Goal: Task Accomplishment & Management: Complete application form

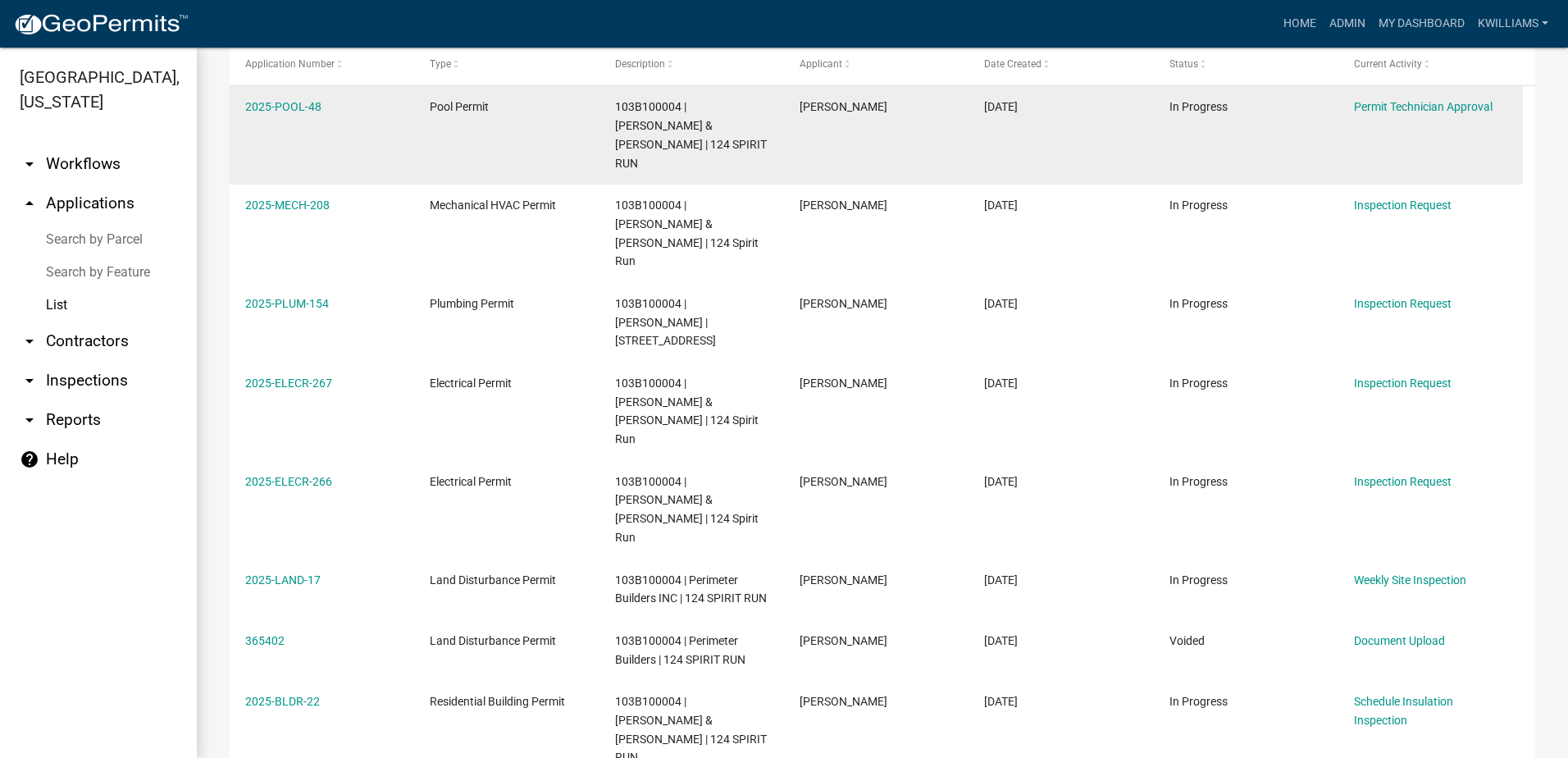
scroll to position [246, 0]
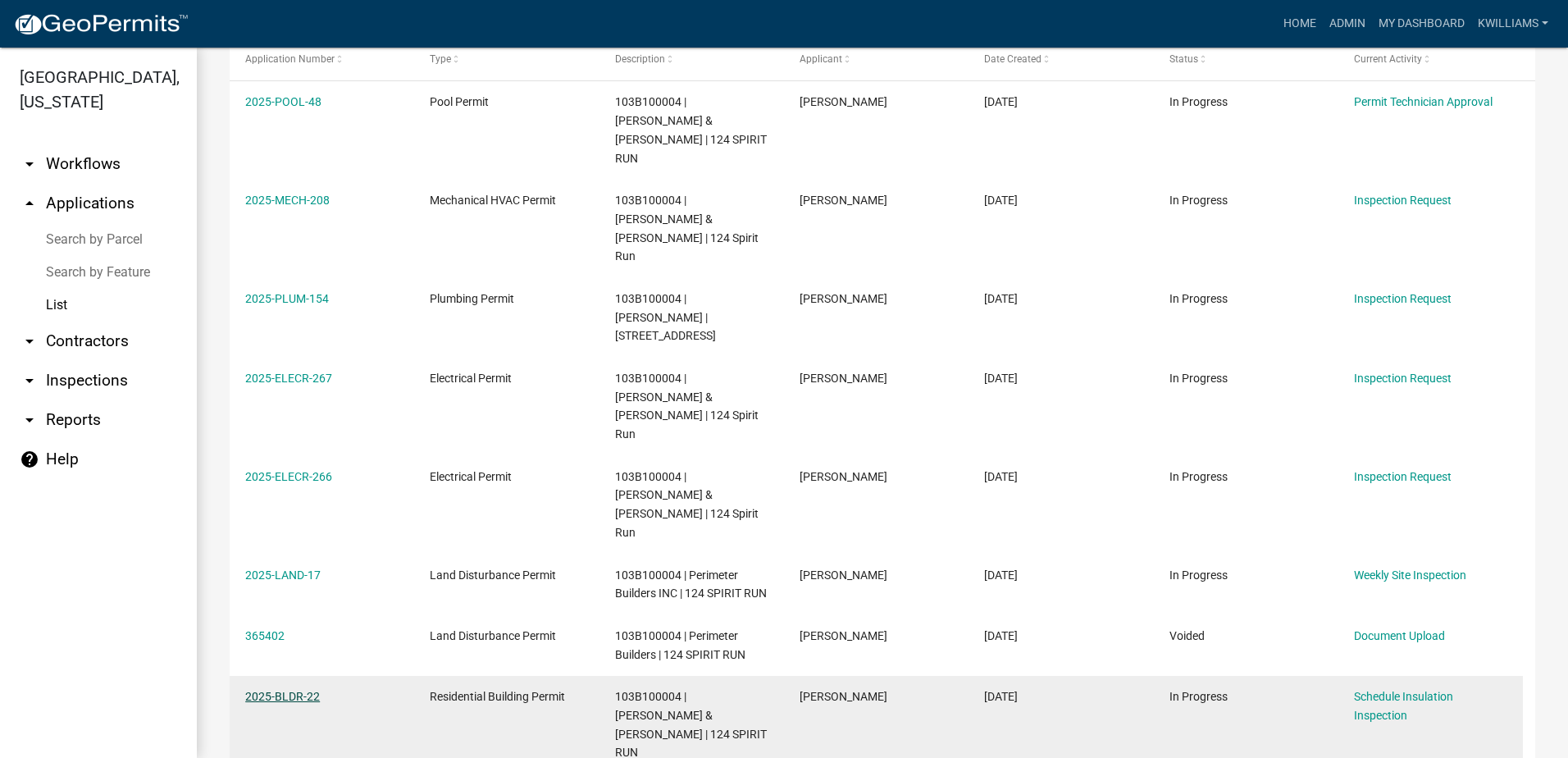
click at [314, 690] on link "2025-BLDR-22" at bounding box center [282, 696] width 75 height 13
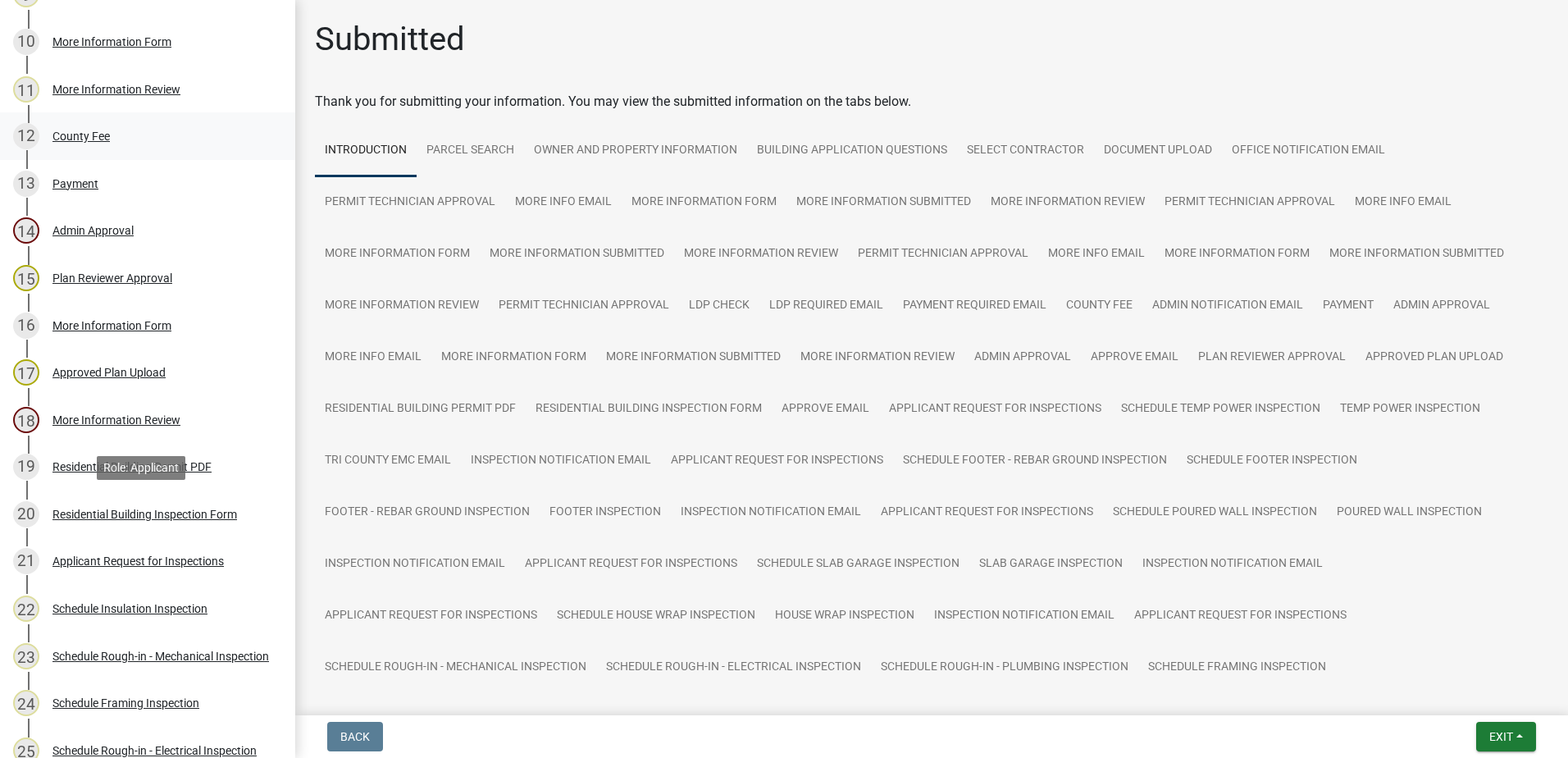
scroll to position [328, 0]
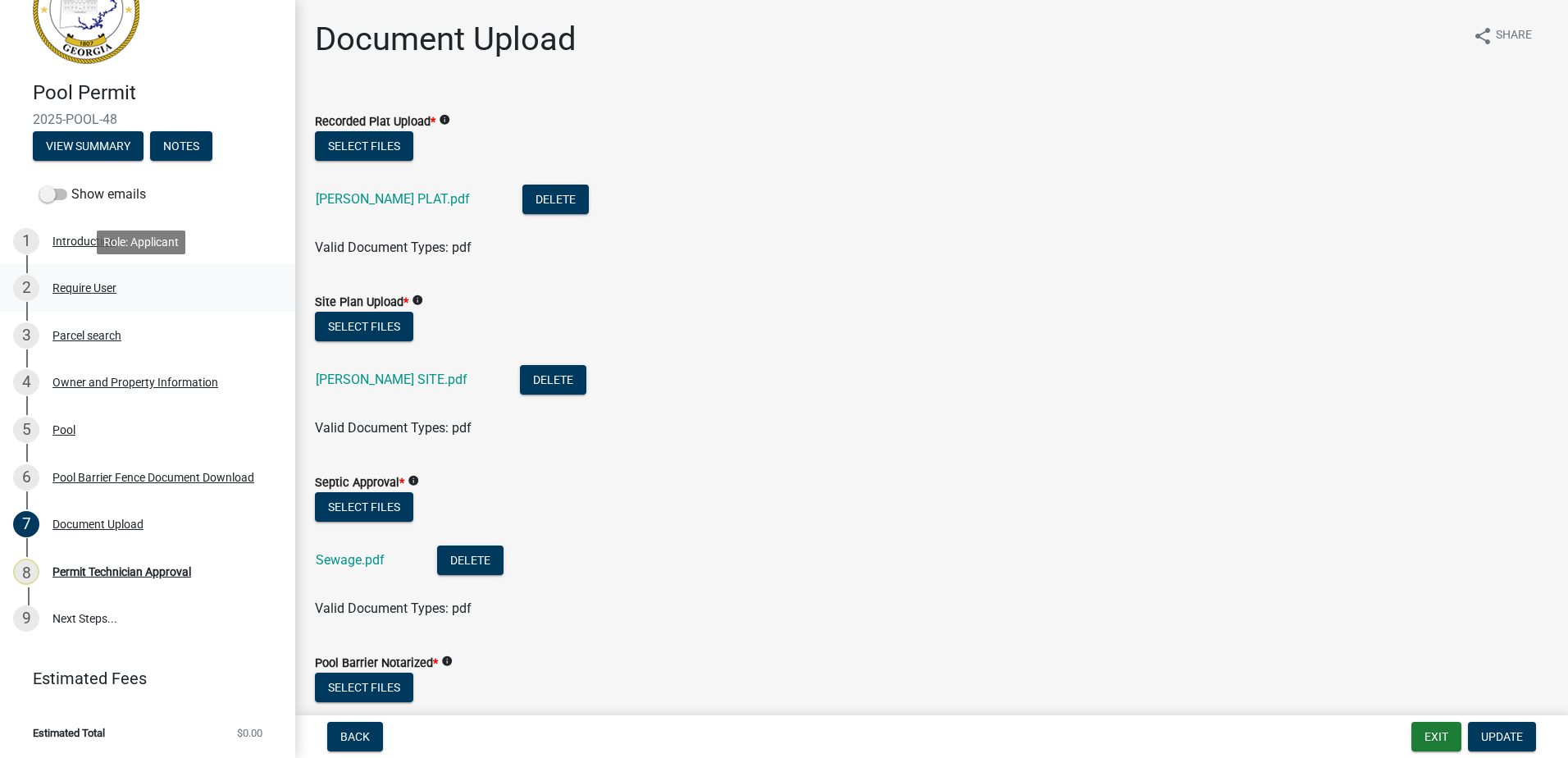
click at [82, 289] on div "Require User" at bounding box center [84, 288] width 64 height 12
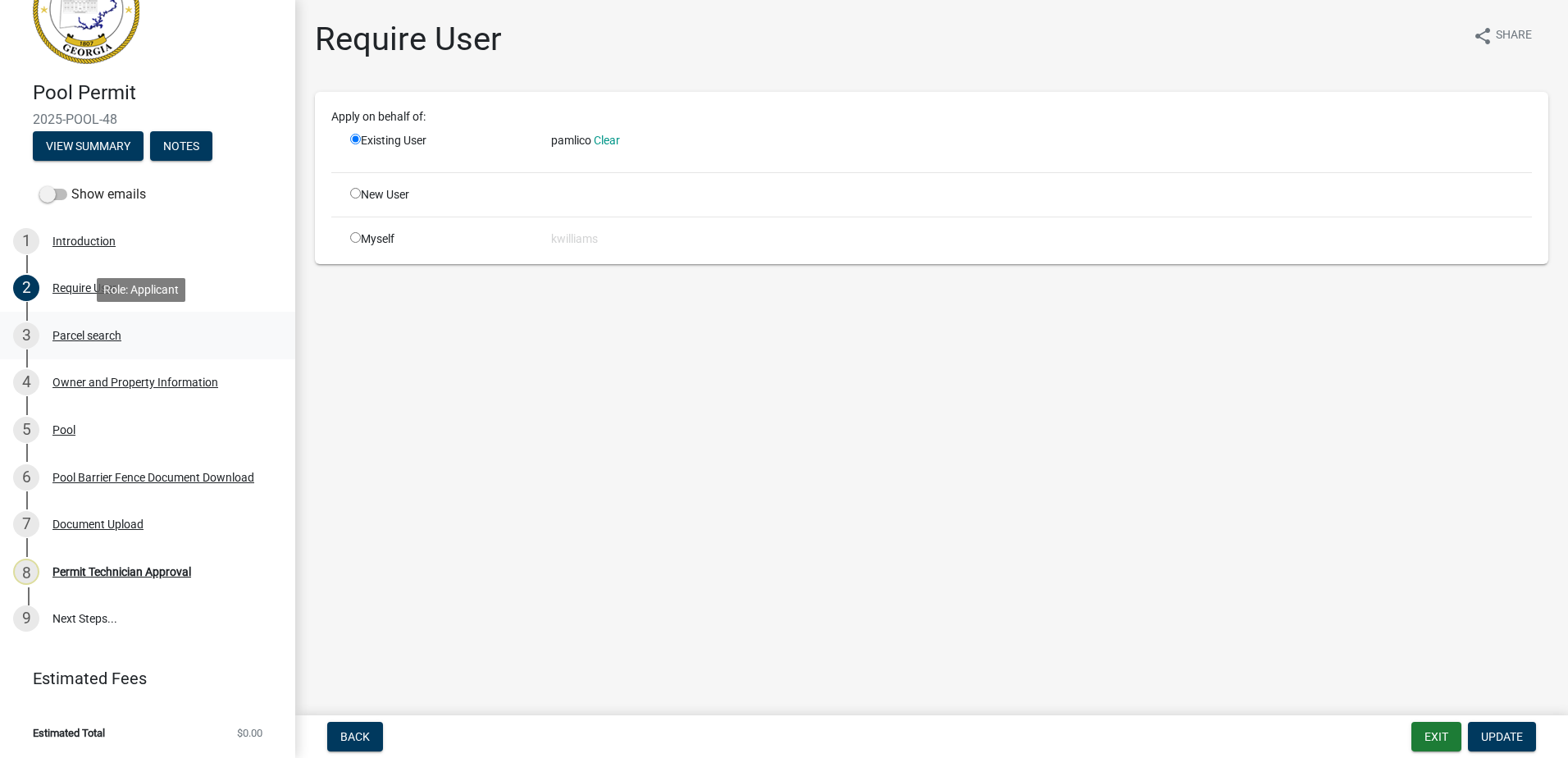
click at [102, 320] on link "3 Parcel search" at bounding box center [147, 336] width 296 height 48
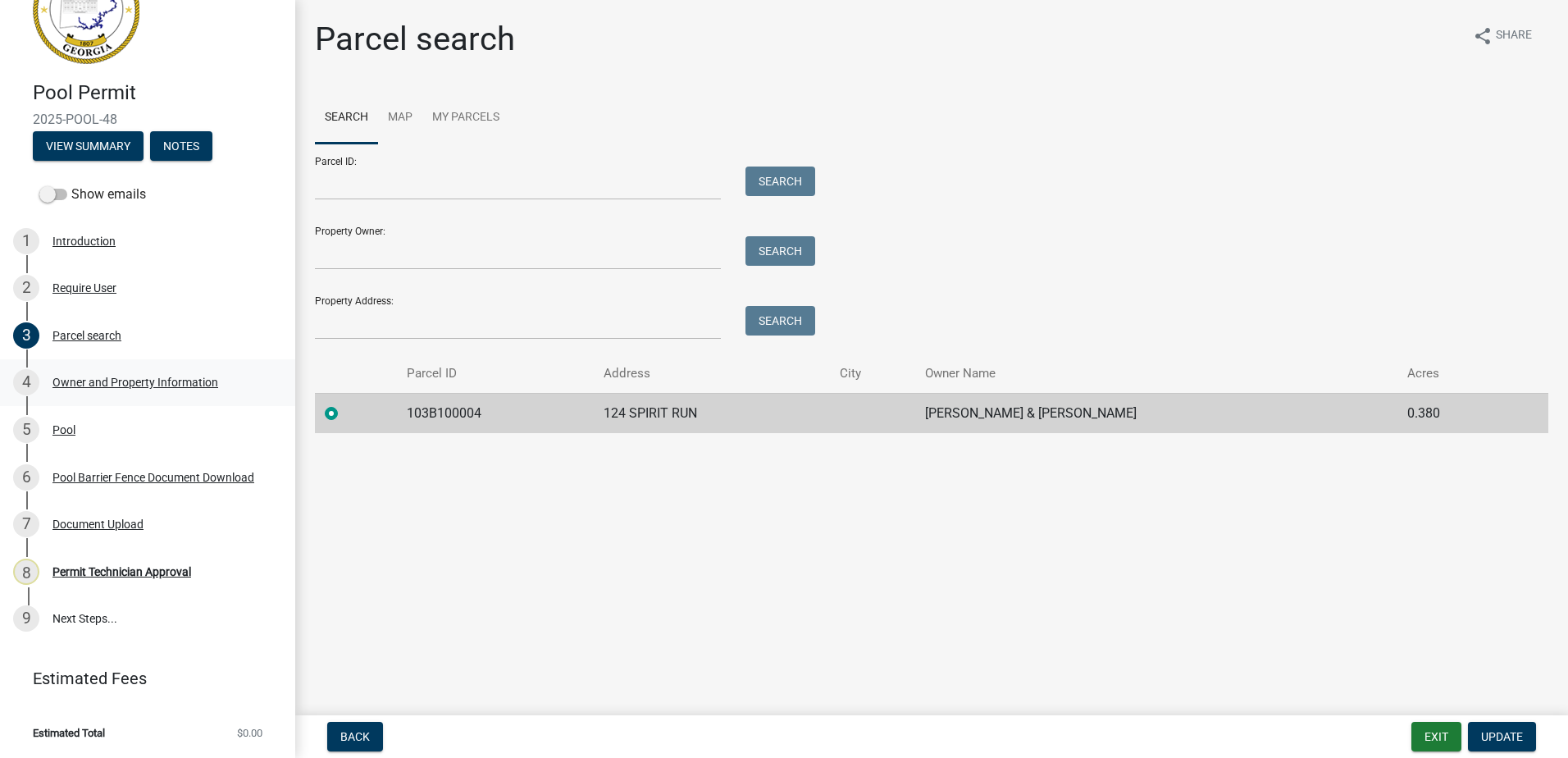
click at [107, 383] on div "Owner and Property Information" at bounding box center [135, 382] width 166 height 12
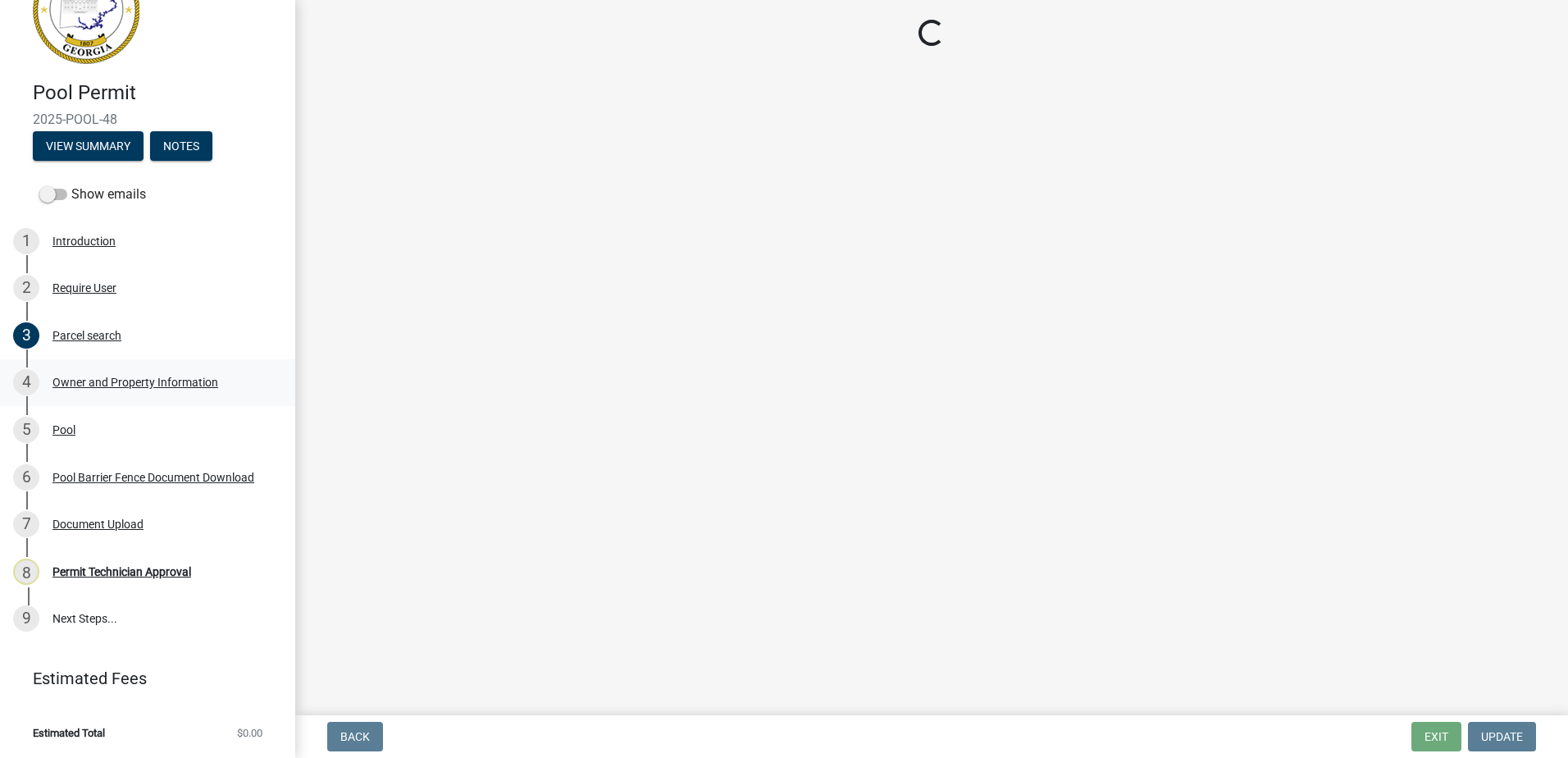
select select "0688c8c3-ca83-4764-a677-531fbc17e6cb"
select select "83394b22-4a11-496c-8e5c-75ade2e72faf"
select select "469c5908-2854-42d5-89ed-bee7fc26529e"
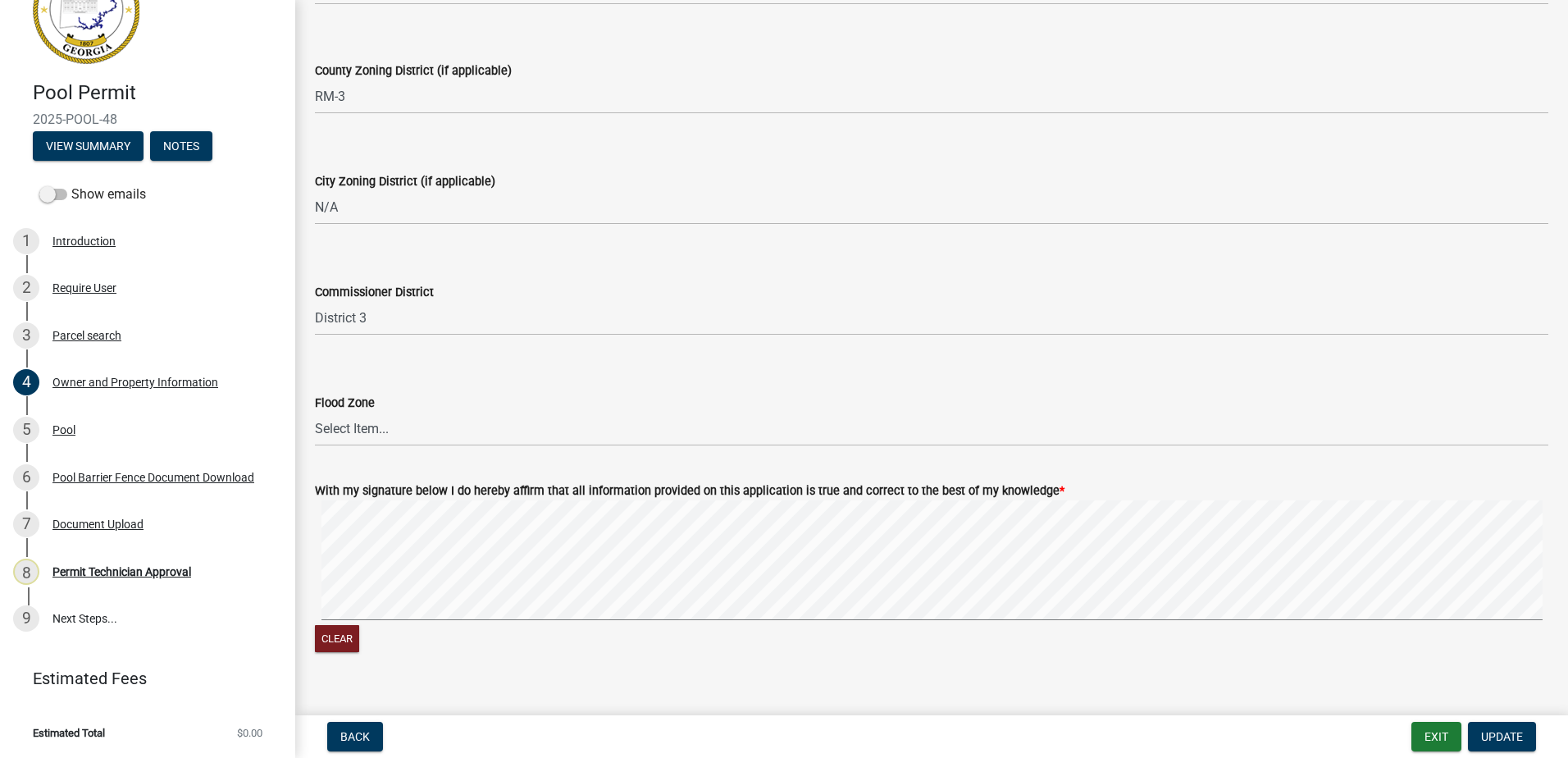
scroll to position [2614, 0]
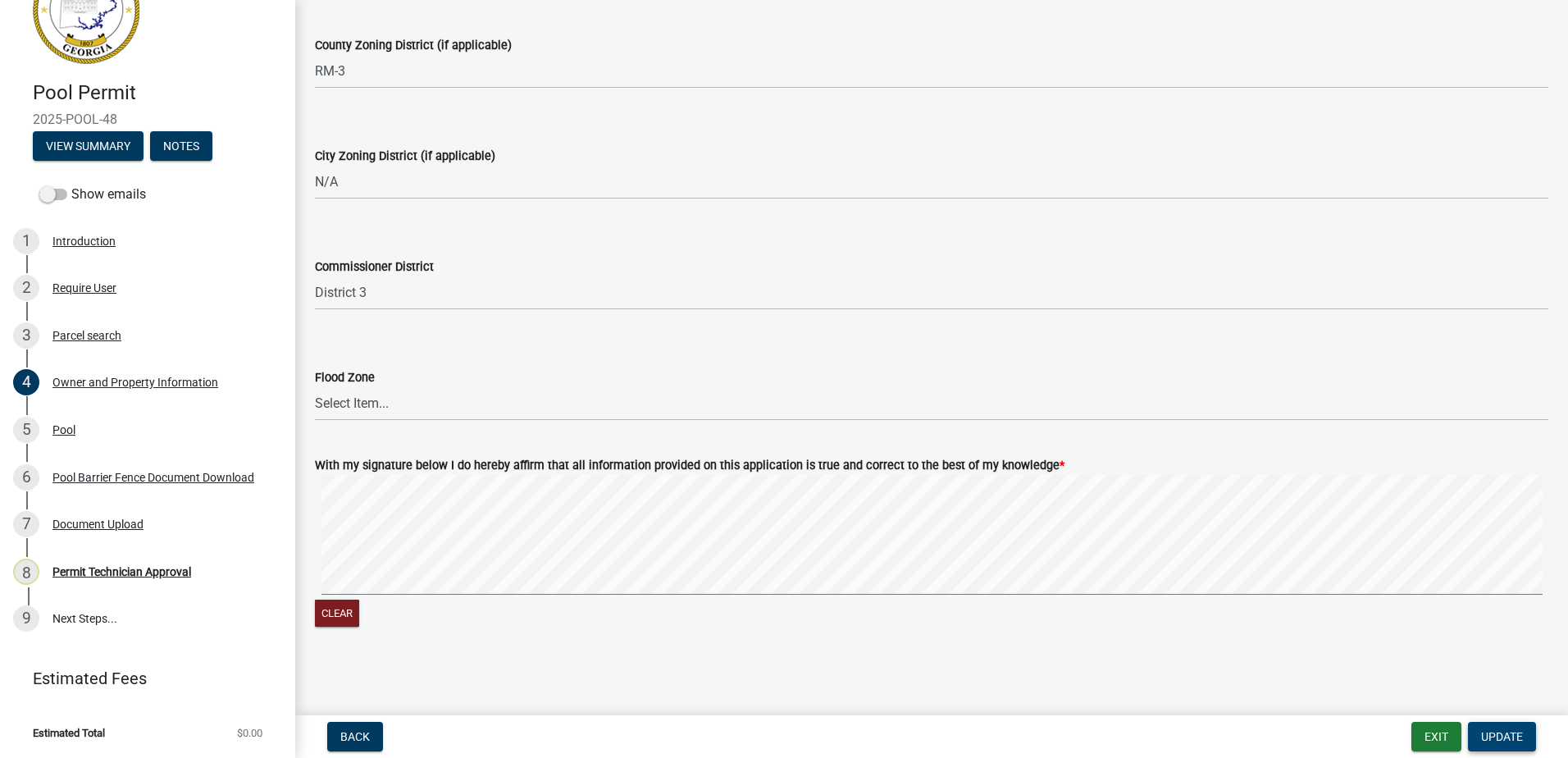
click at [1515, 743] on span "Update" at bounding box center [1501, 736] width 42 height 13
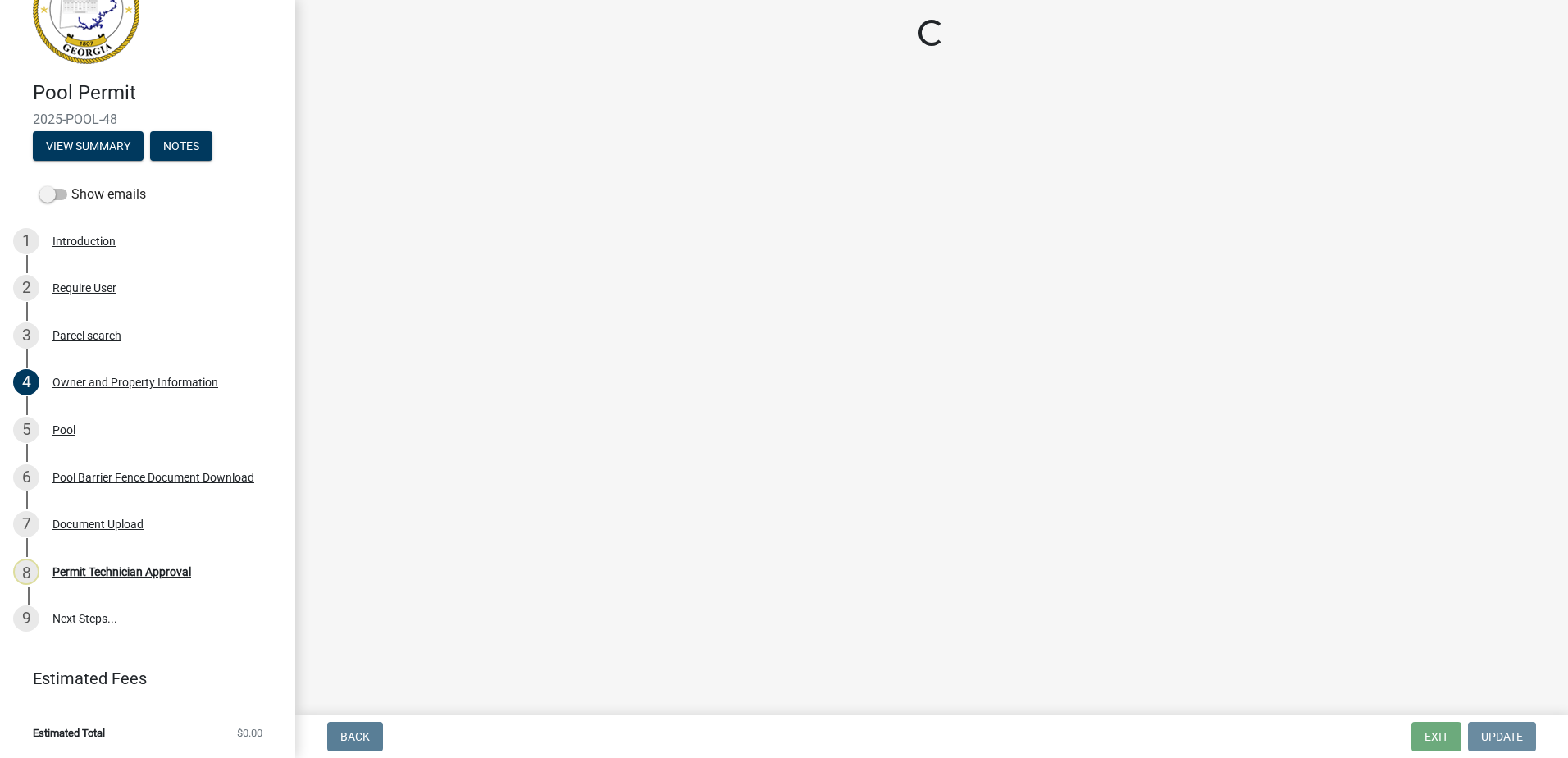
scroll to position [0, 0]
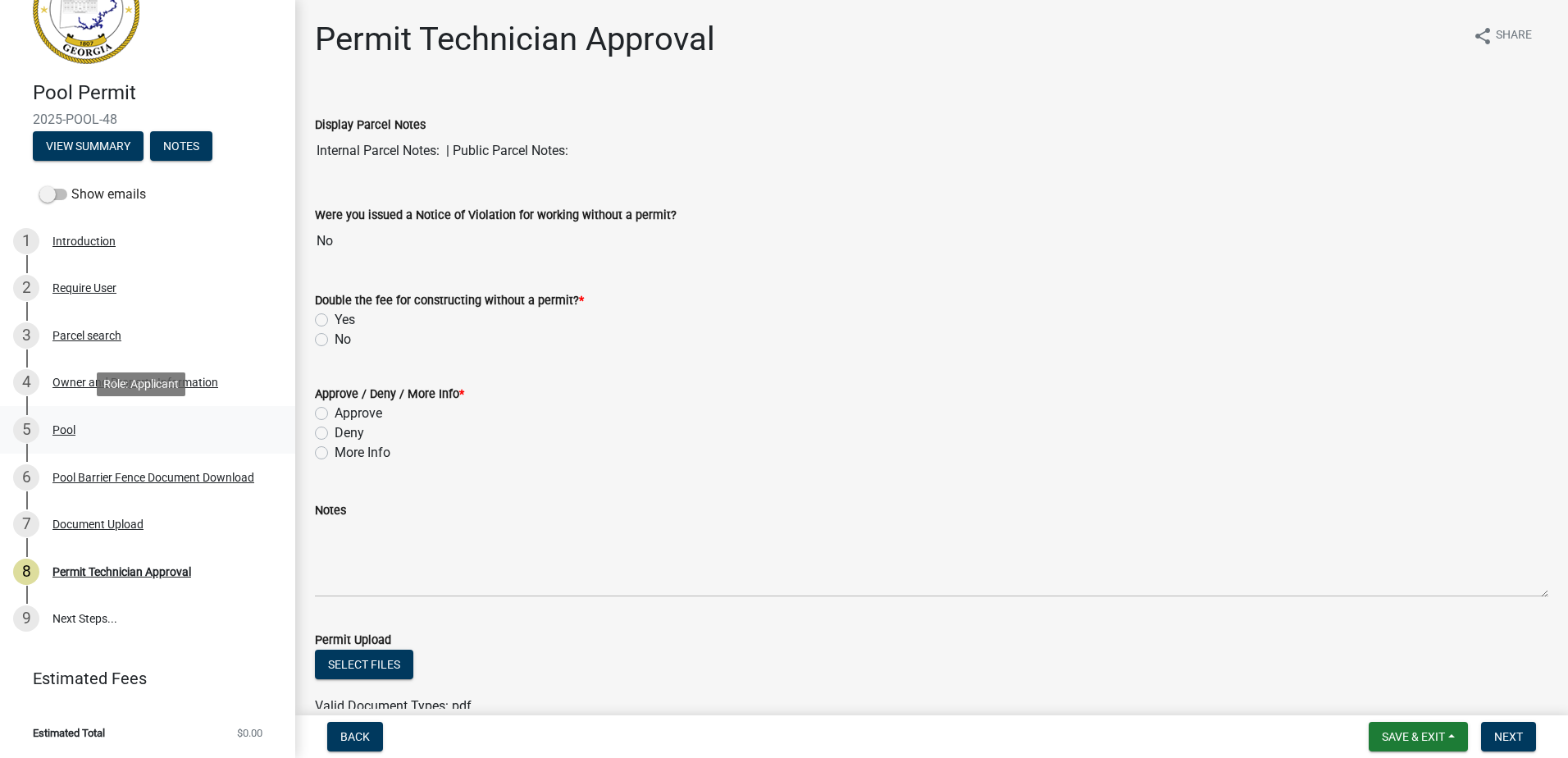
click at [60, 426] on div "Pool" at bounding box center [64, 430] width 23 height 12
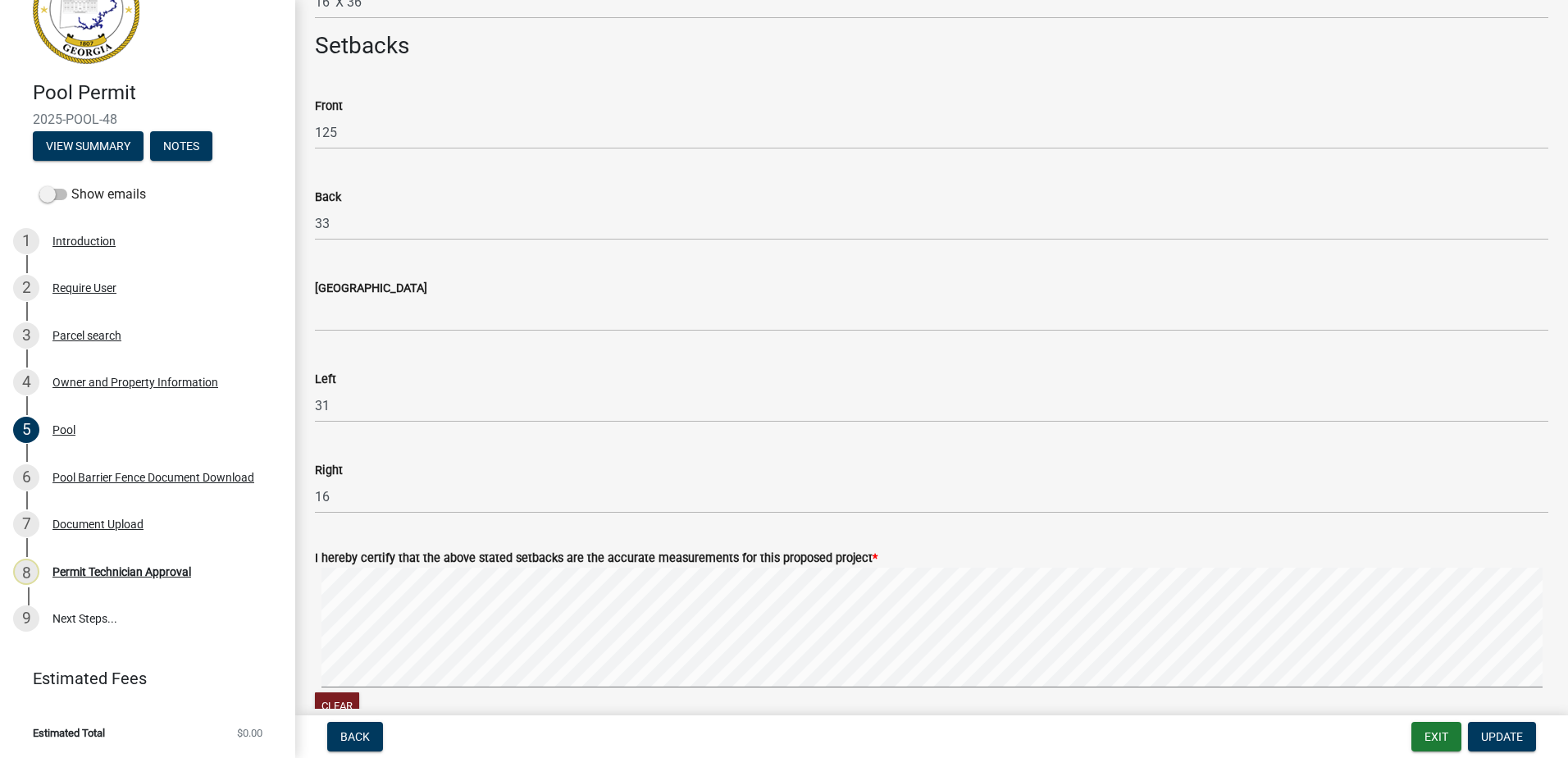
scroll to position [574, 0]
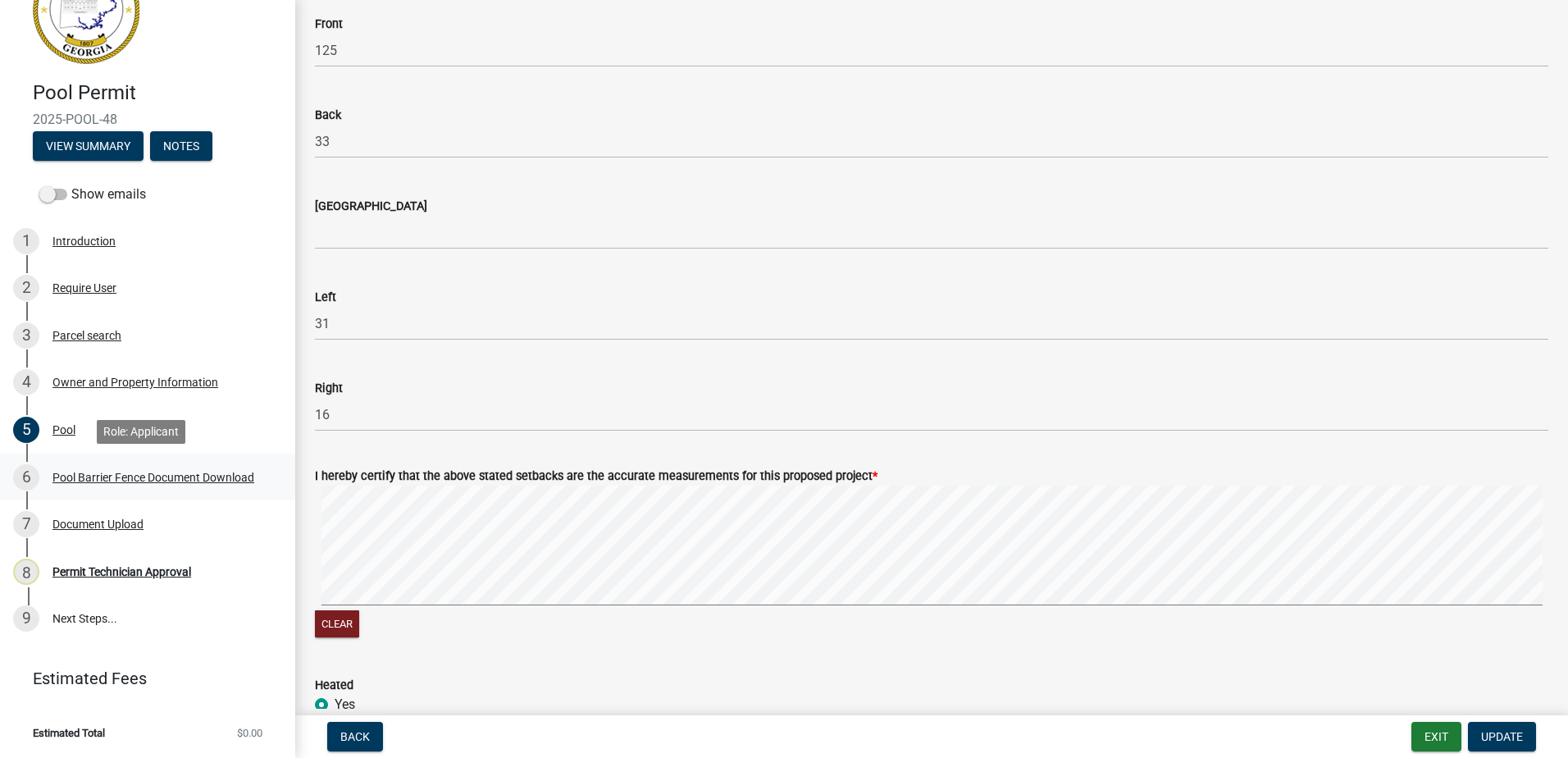
click at [96, 480] on div "Pool Barrier Fence Document Download" at bounding box center [153, 477] width 202 height 12
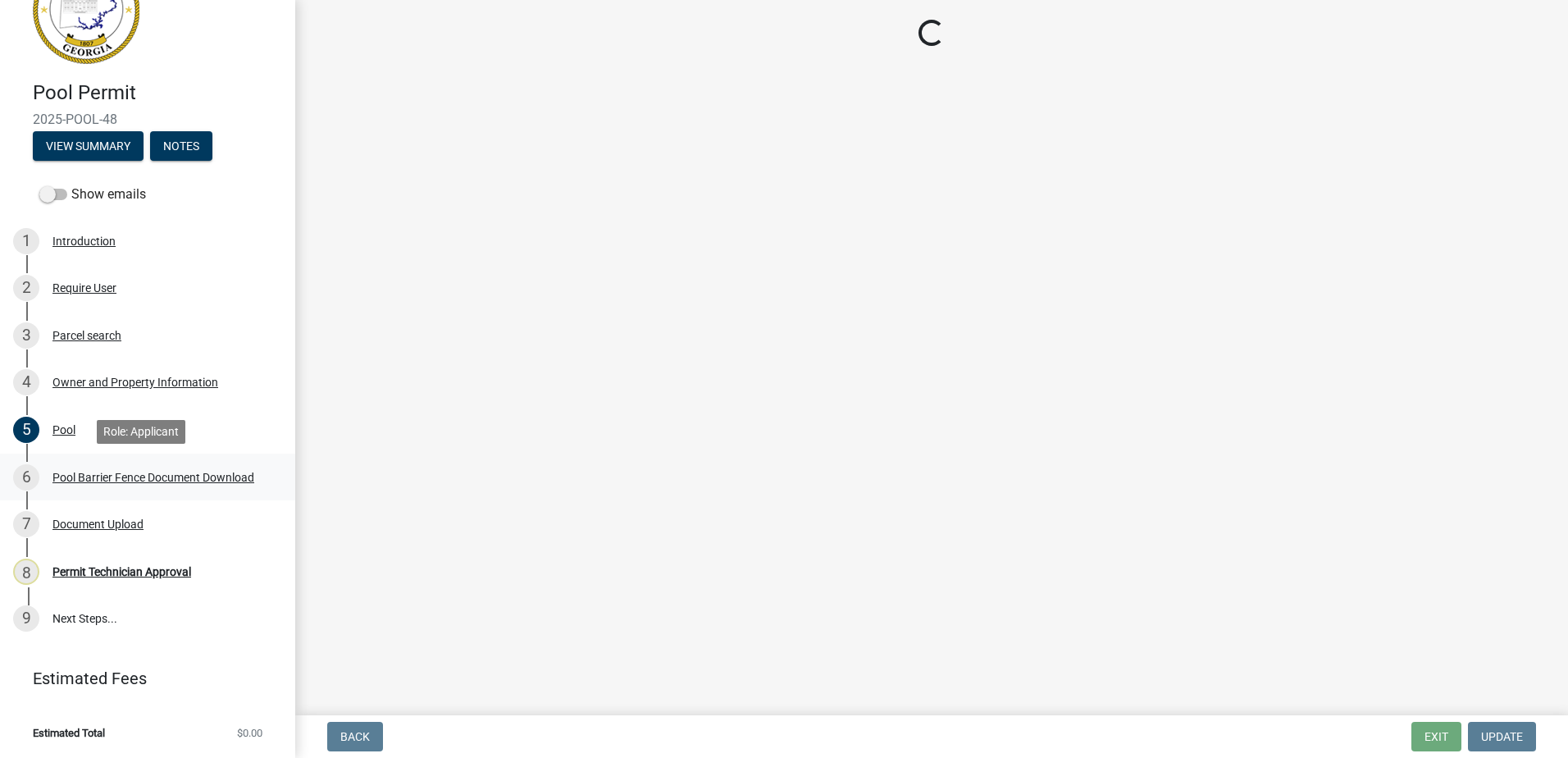
scroll to position [0, 0]
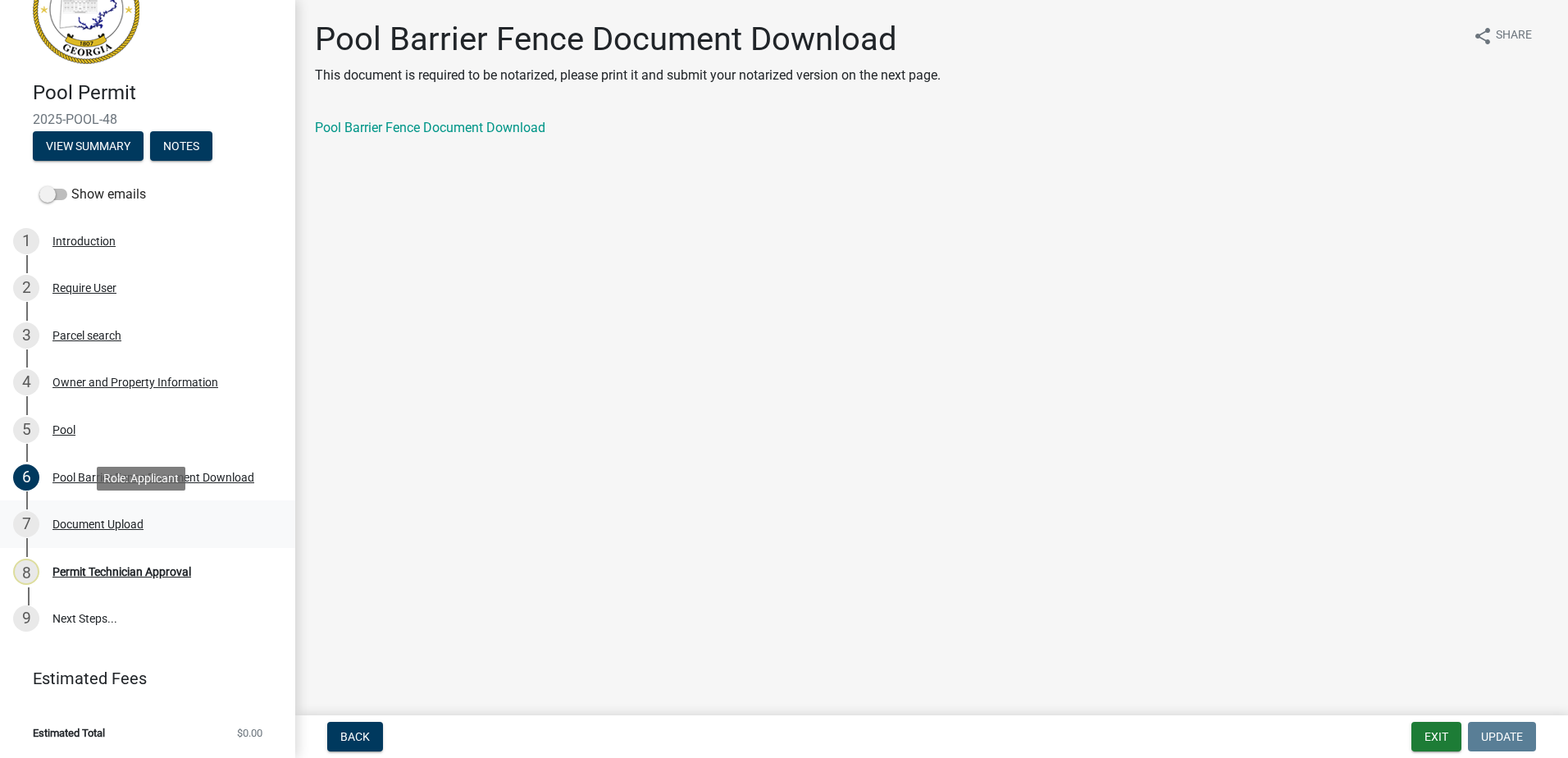
click at [84, 518] on div "Document Upload" at bounding box center [98, 524] width 91 height 12
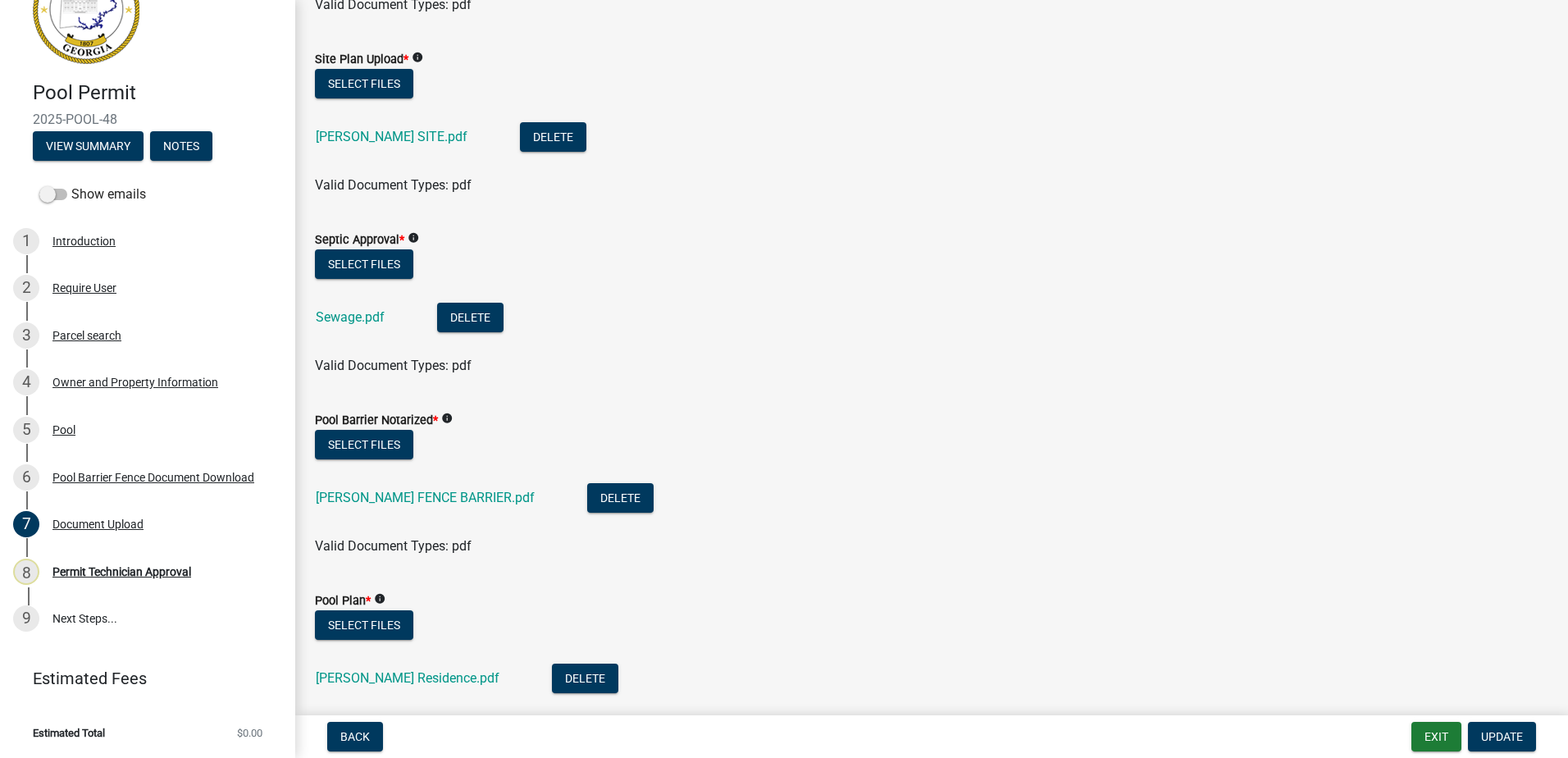
scroll to position [28, 0]
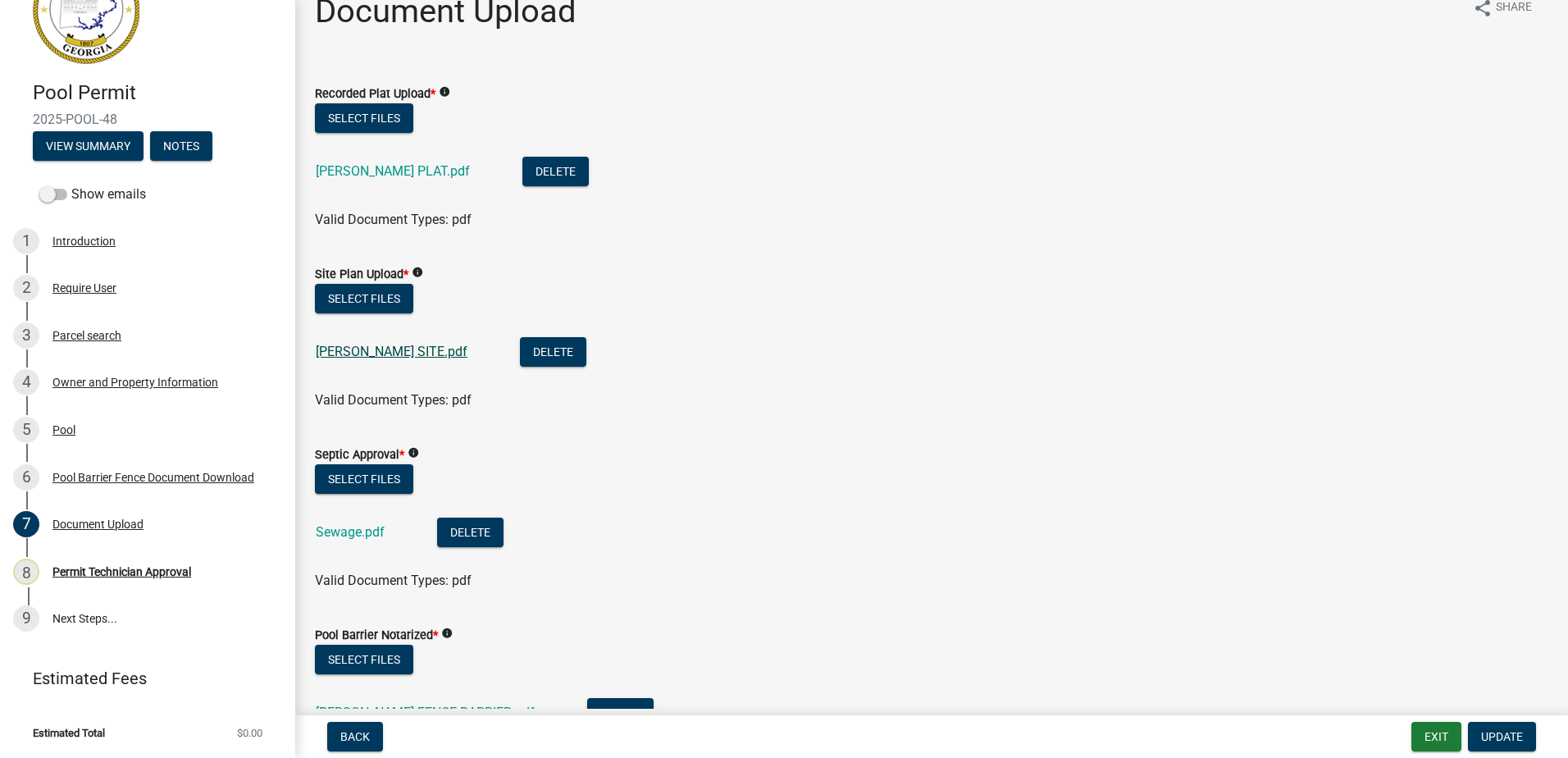
click at [393, 350] on link "[PERSON_NAME] SITE.pdf" at bounding box center [392, 351] width 152 height 16
click at [398, 168] on link "[PERSON_NAME] PLAT.pdf" at bounding box center [393, 171] width 154 height 16
click at [357, 523] on div "Sewage.pdf" at bounding box center [363, 534] width 95 height 34
click at [359, 533] on link "Sewage.pdf" at bounding box center [351, 532] width 69 height 16
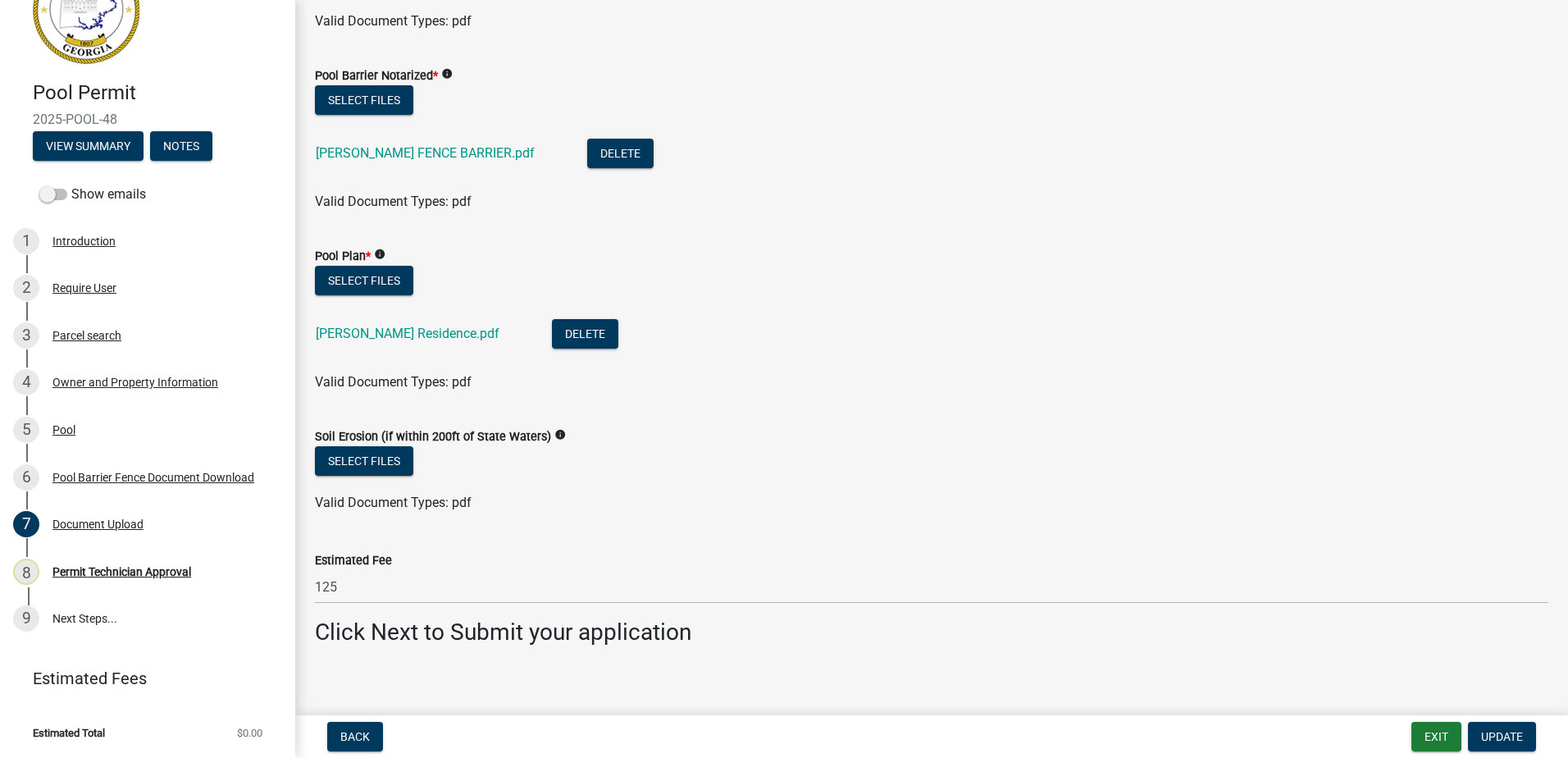
scroll to position [602, 0]
